Goal: Task Accomplishment & Management: Manage account settings

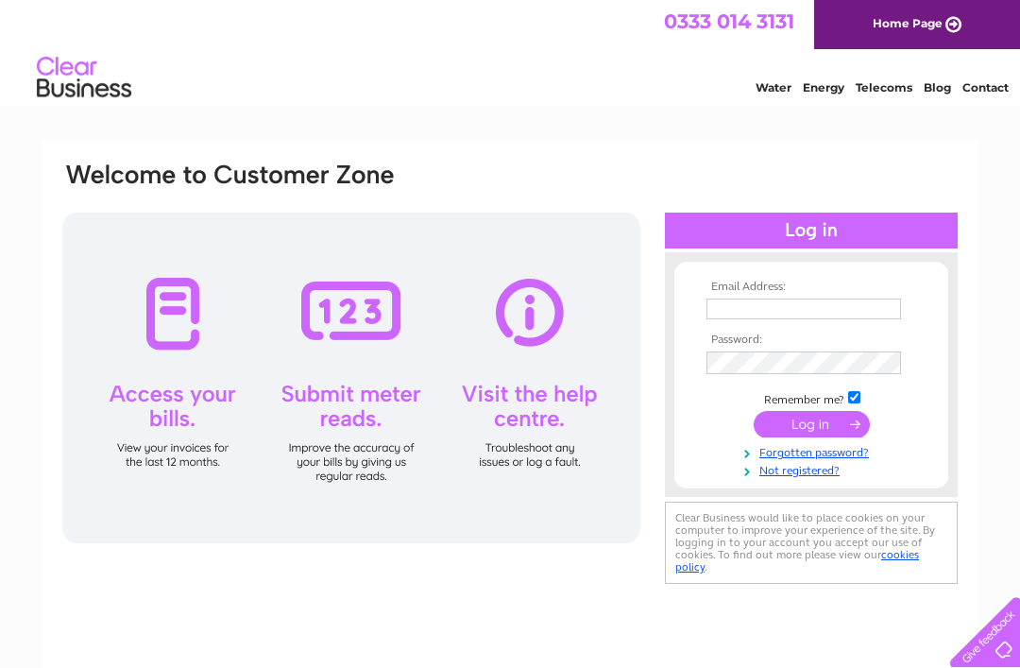
click at [736, 312] on input "text" at bounding box center [803, 308] width 195 height 21
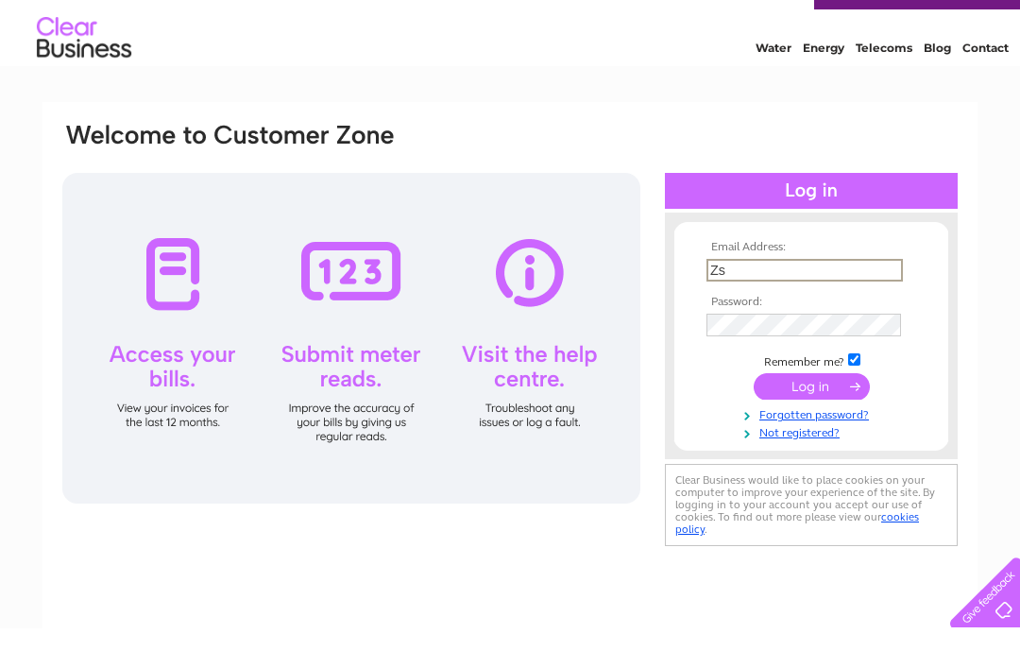
type input "Z"
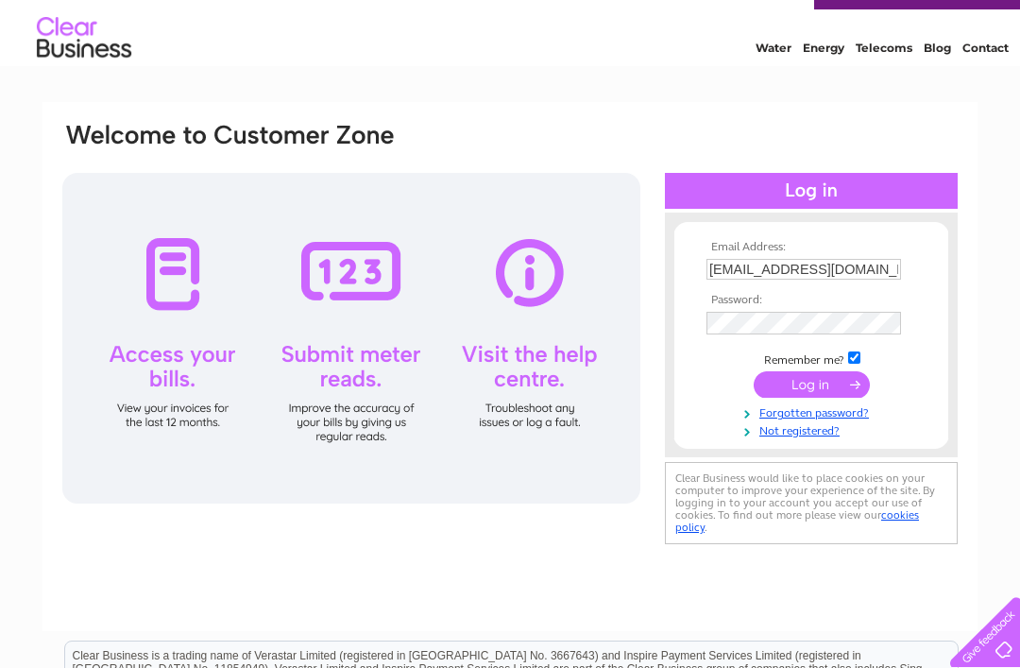
type input "Shonatansey45@yahoo.co.uk"
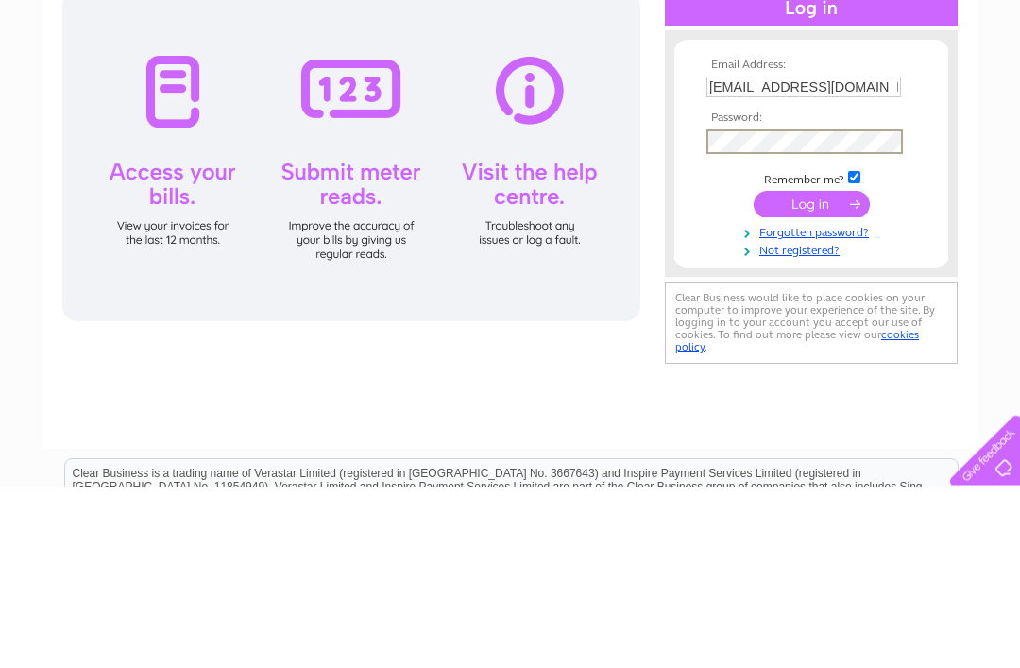
click at [821, 373] on input "submit" at bounding box center [812, 386] width 116 height 26
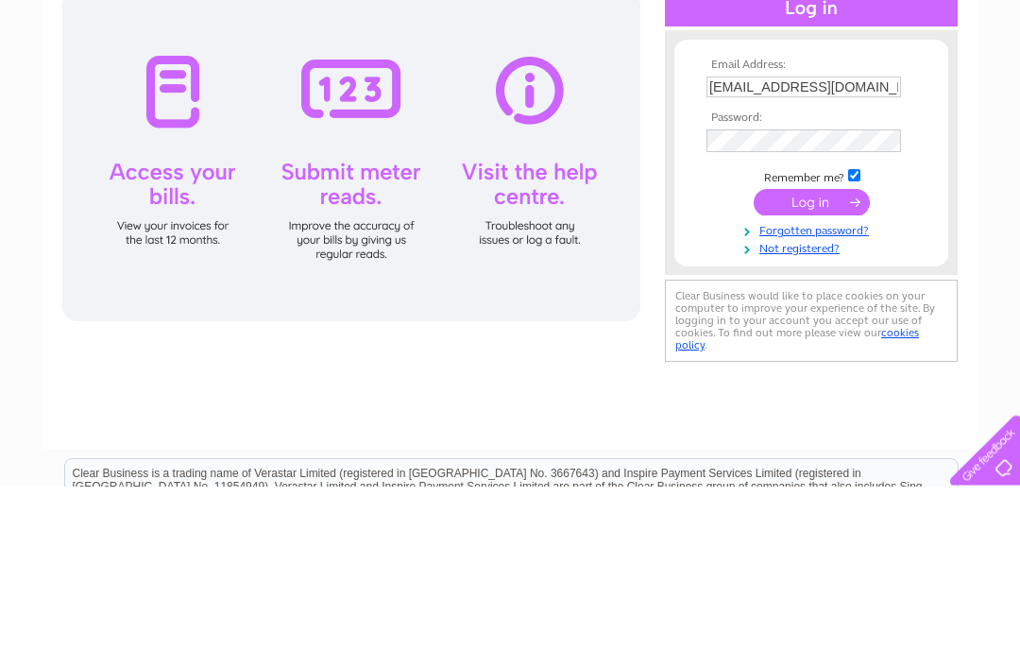
click at [803, 371] on input "submit" at bounding box center [812, 384] width 116 height 26
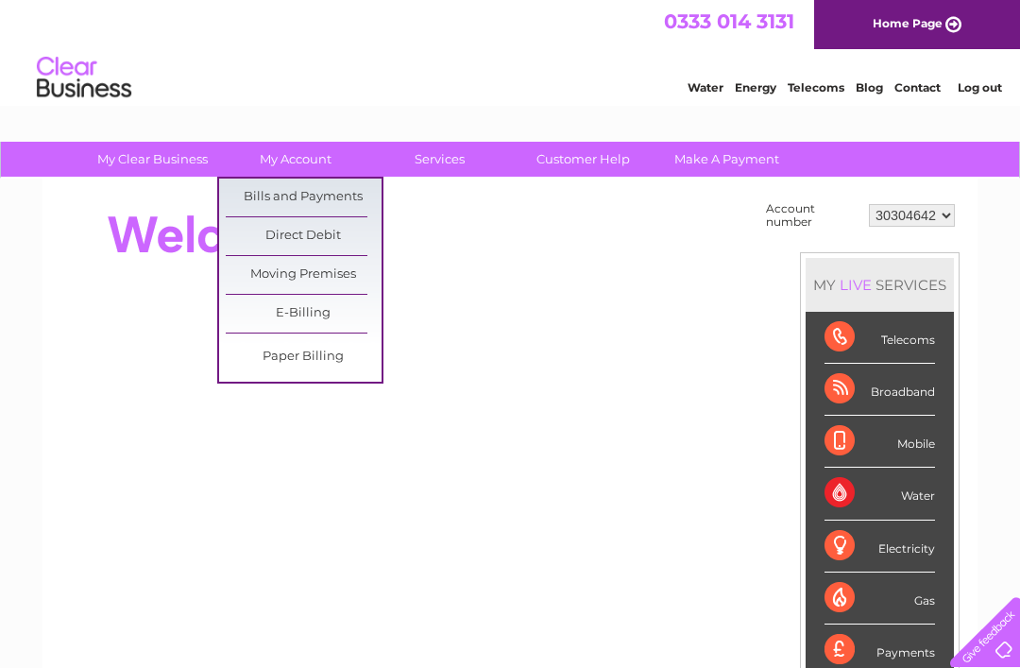
click at [342, 203] on link "Bills and Payments" at bounding box center [304, 198] width 156 height 38
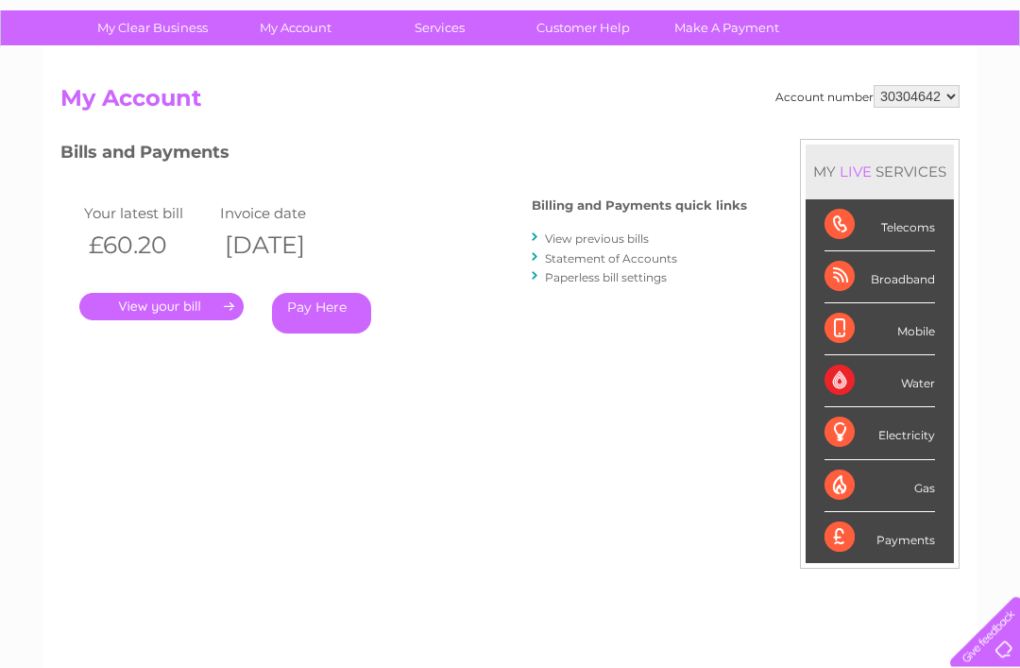
scroll to position [124, 0]
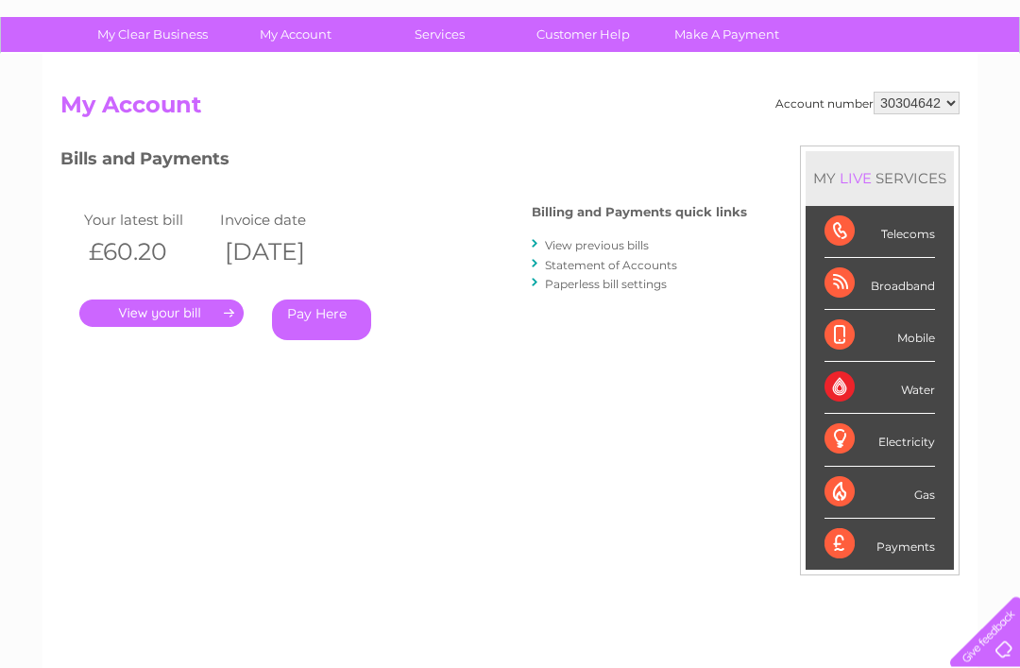
click at [156, 318] on link "." at bounding box center [161, 313] width 164 height 27
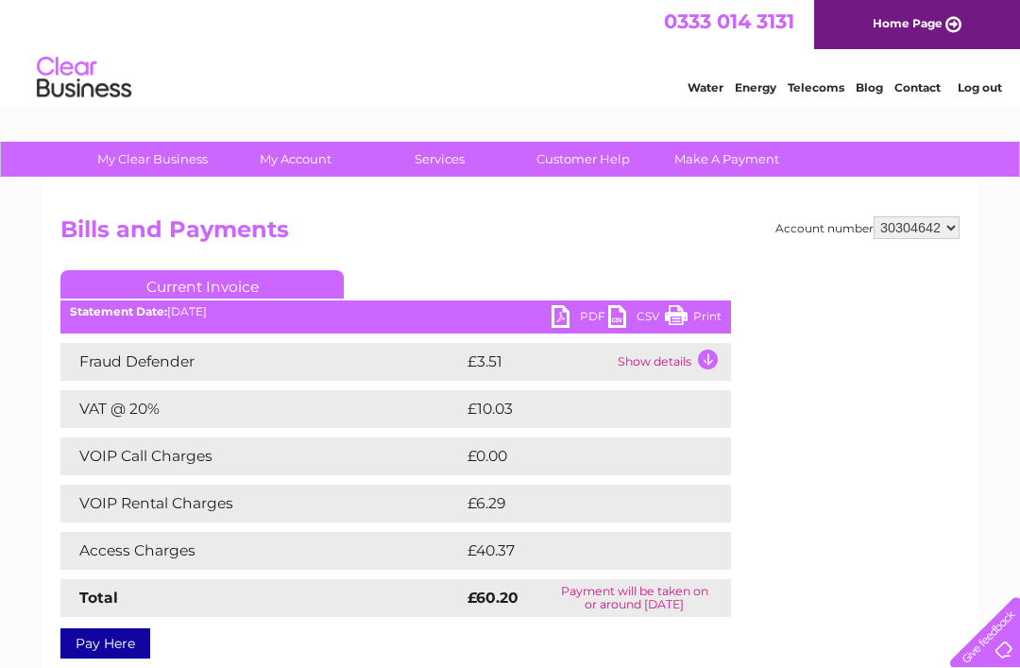
click at [561, 315] on link "PDF" at bounding box center [580, 318] width 57 height 27
click at [995, 84] on link "Log out" at bounding box center [980, 87] width 44 height 14
